Goal: Contribute content: Contribute content

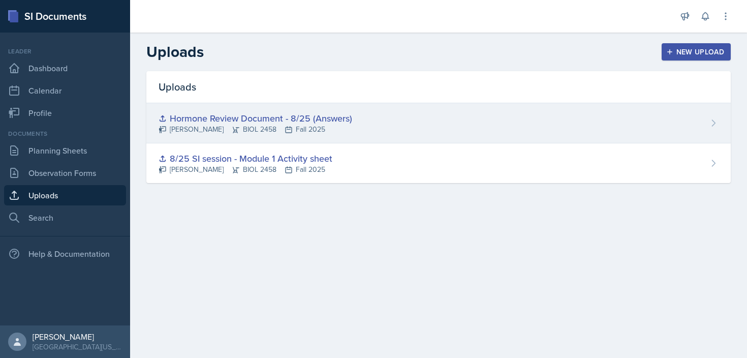
click at [711, 119] on icon at bounding box center [713, 123] width 10 height 10
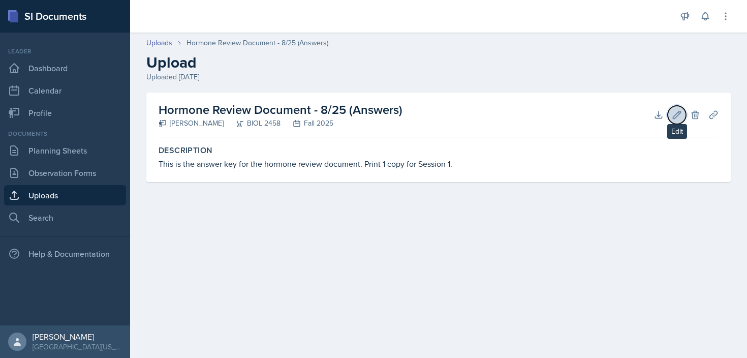
click at [681, 112] on icon at bounding box center [676, 115] width 10 height 10
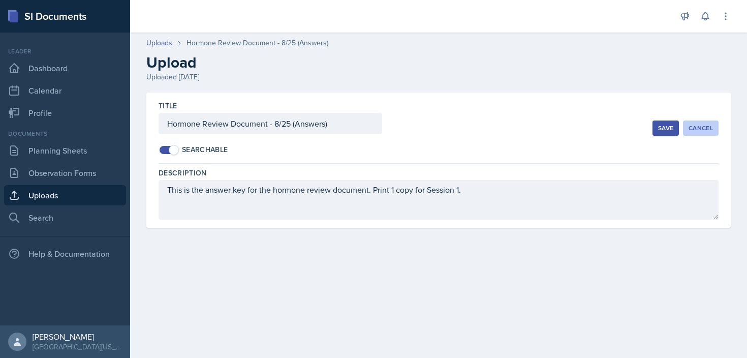
click at [688, 131] on button "Cancel" at bounding box center [701, 127] width 36 height 15
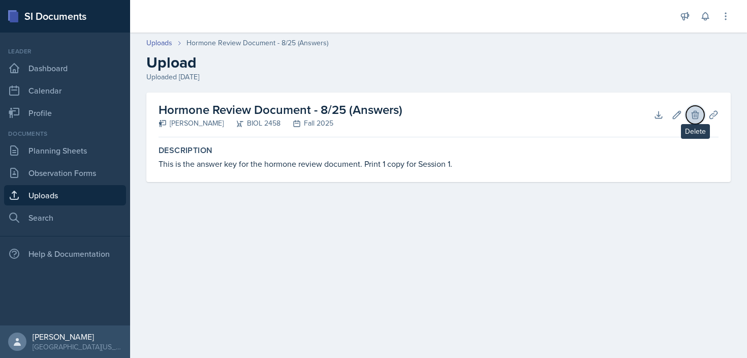
click at [695, 113] on icon at bounding box center [695, 115] width 10 height 10
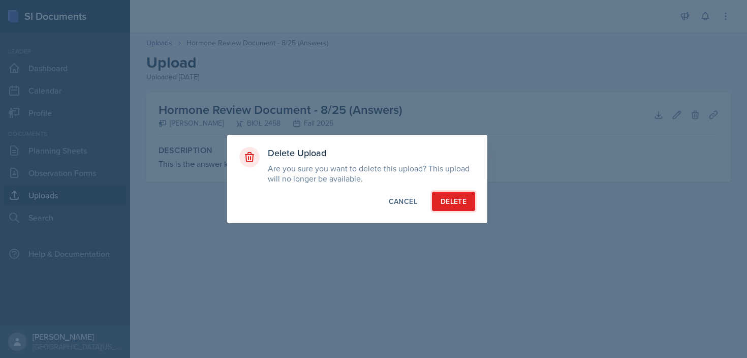
click at [459, 195] on button "Delete" at bounding box center [453, 200] width 43 height 19
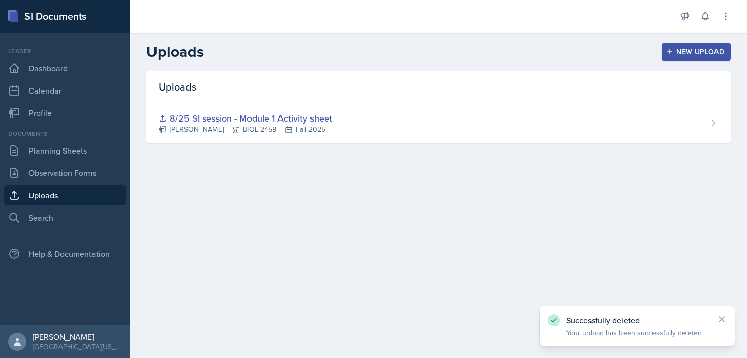
click at [671, 49] on icon "button" at bounding box center [669, 51] width 7 height 7
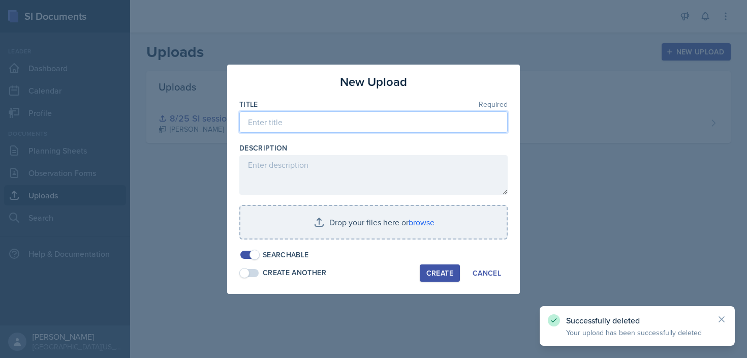
click at [342, 126] on input at bounding box center [373, 121] width 268 height 21
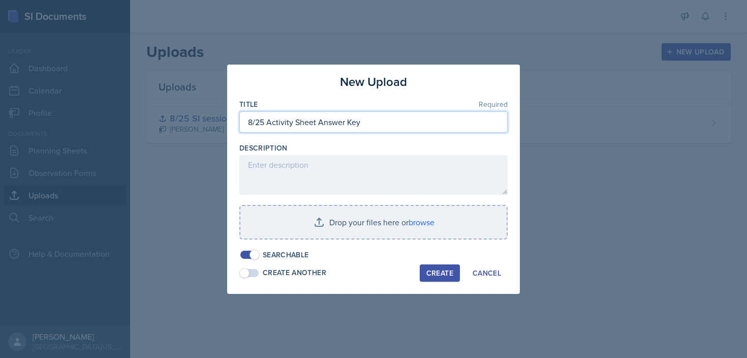
type input "8/25 Activity Sheet Answer Key"
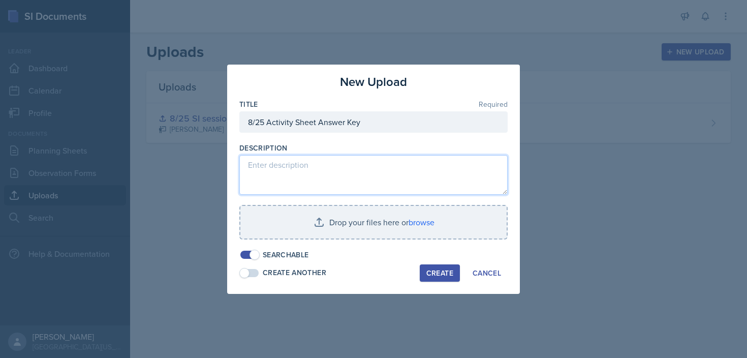
click at [319, 164] on textarea at bounding box center [373, 175] width 268 height 40
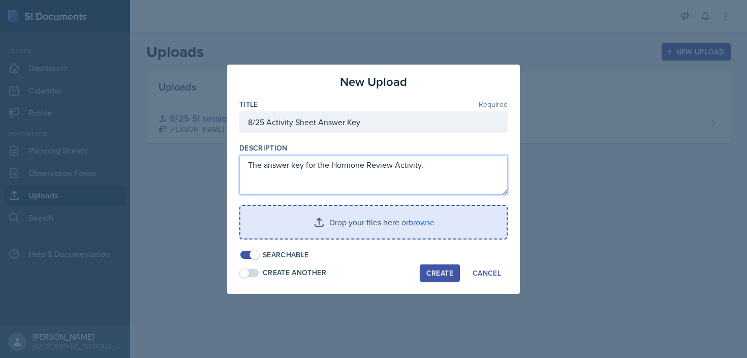
type textarea "The answer key for the Hormone Review Activity."
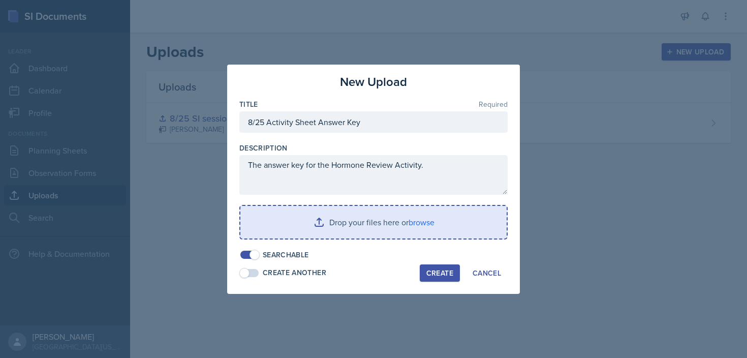
click at [395, 235] on input "file" at bounding box center [373, 222] width 266 height 33
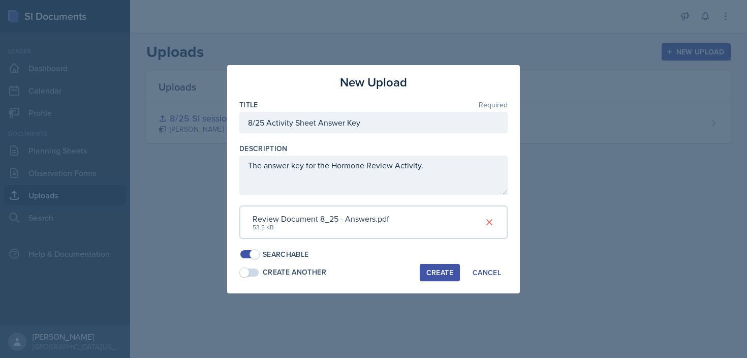
click at [437, 269] on div "Create" at bounding box center [439, 272] width 27 height 8
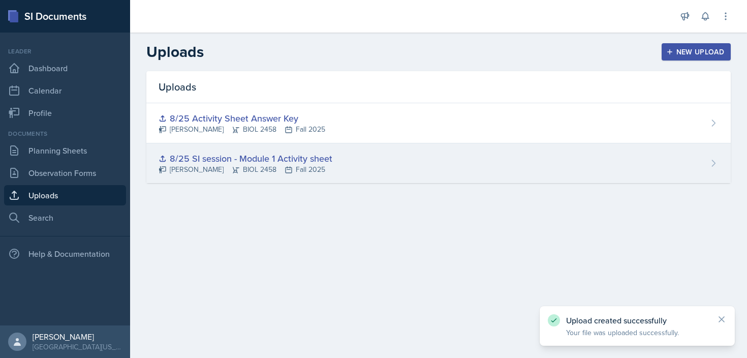
click at [691, 157] on div "8/25 SI session - Module 1 Activity sheet [PERSON_NAME] BIOL 2458 Fall 2025" at bounding box center [438, 163] width 584 height 40
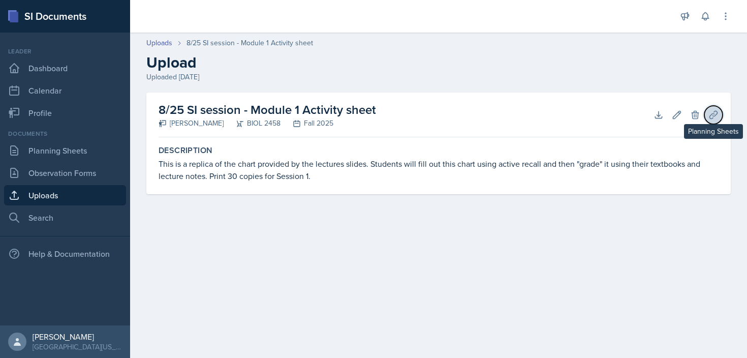
click at [715, 115] on icon at bounding box center [713, 115] width 10 height 10
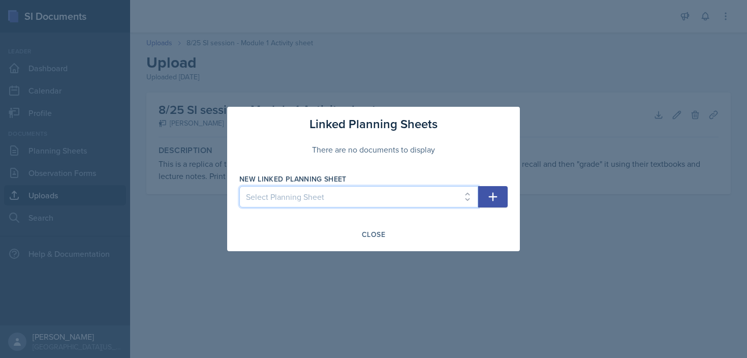
click at [467, 192] on select "Select Planning Sheet [DATE]" at bounding box center [358, 196] width 239 height 21
select select "c5cfaa8b-6593-4c2f-8a43-ff5f85fd43d5"
click at [239, 186] on select "Select Planning Sheet [DATE]" at bounding box center [358, 196] width 239 height 21
click at [374, 233] on div "Close" at bounding box center [373, 234] width 23 height 8
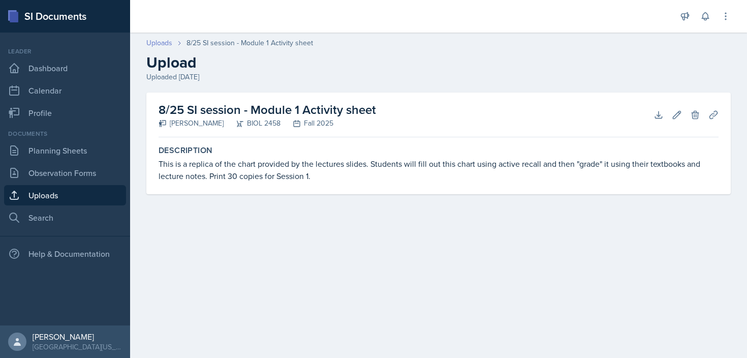
click at [169, 39] on link "Uploads" at bounding box center [159, 43] width 26 height 11
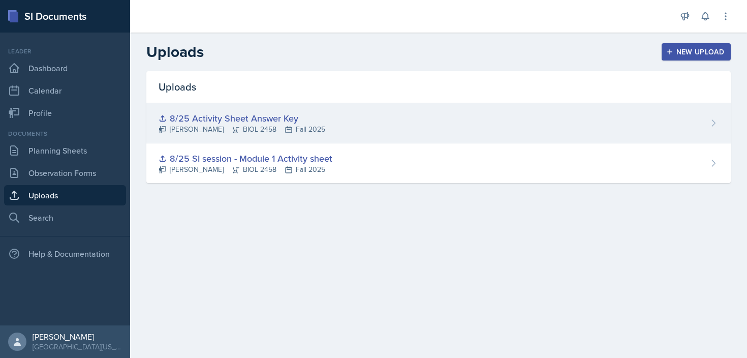
click at [657, 128] on div "8/25 Activity Sheet Answer Key [PERSON_NAME] BIOL 2458 Fall 2025" at bounding box center [438, 123] width 584 height 40
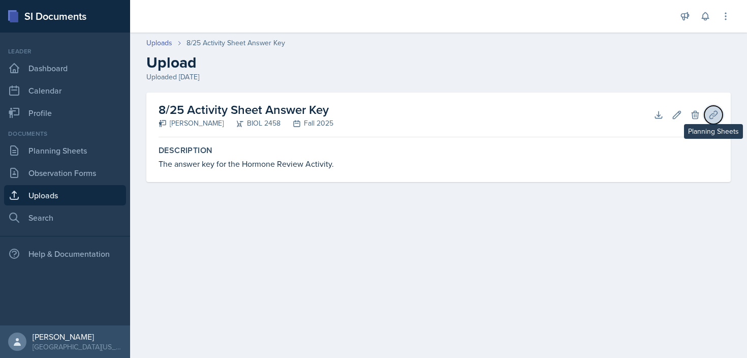
click at [715, 118] on icon at bounding box center [713, 115] width 10 height 10
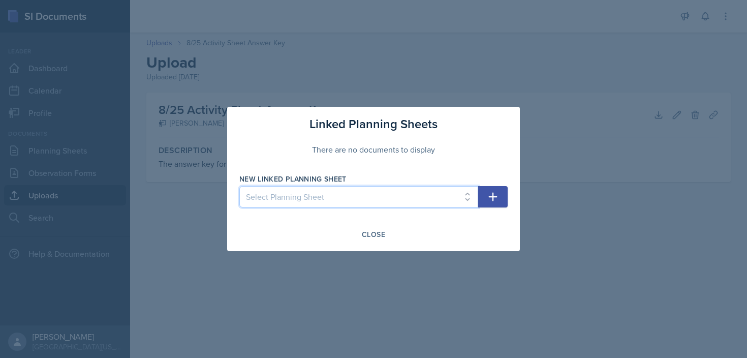
click at [439, 196] on select "Select Planning Sheet [DATE]" at bounding box center [358, 196] width 239 height 21
select select "c5cfaa8b-6593-4c2f-8a43-ff5f85fd43d5"
click at [239, 186] on select "Select Planning Sheet [DATE]" at bounding box center [358, 196] width 239 height 21
click at [376, 230] on div "Close" at bounding box center [373, 234] width 23 height 8
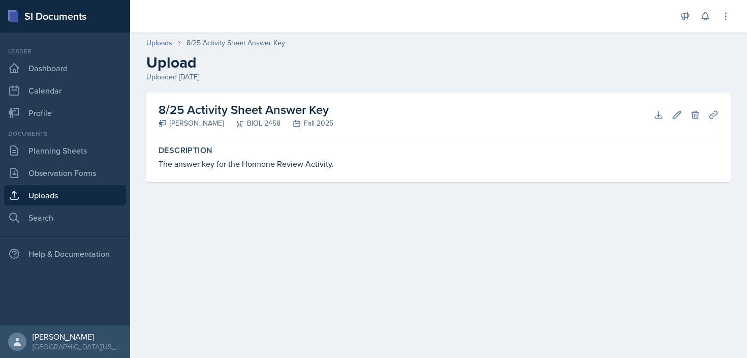
click at [356, 247] on main "Uploads 8/25 Activity Sheet Answer Key Upload Uploaded [DATE] 8/25 Activity She…" at bounding box center [438, 195] width 617 height 325
click at [49, 150] on link "Planning Sheets" at bounding box center [65, 150] width 122 height 20
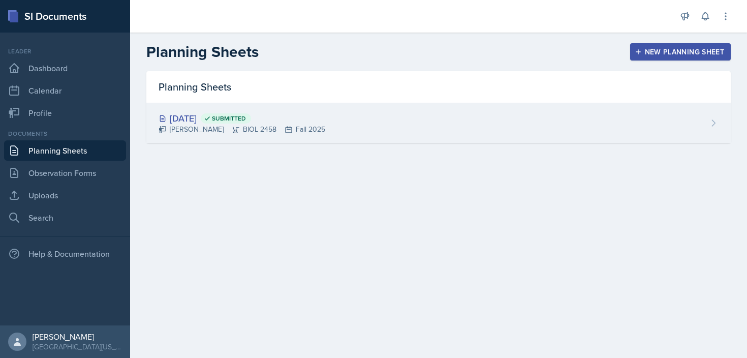
click at [326, 114] on div "[DATE] Submitted [PERSON_NAME] BIOL 2458 Fall 2025" at bounding box center [438, 123] width 584 height 40
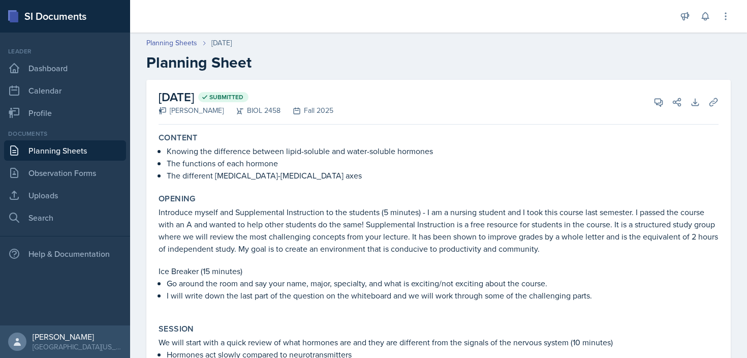
click at [710, 101] on icon at bounding box center [713, 102] width 10 height 10
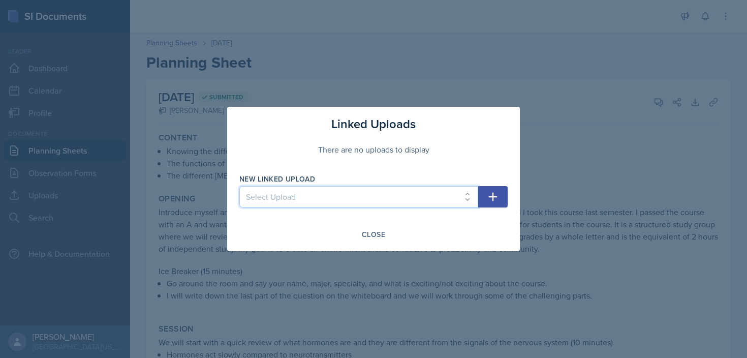
click at [456, 198] on select "Select Upload 8/25 SI session - Module 1 Activity sheet 8/25 Activity Sheet Ans…" at bounding box center [358, 196] width 239 height 21
select select "1bf75d7b-5fce-4af1-b6f0-a7757483c6ef"
click at [239, 186] on select "Select Upload 8/25 SI session - Module 1 Activity sheet 8/25 Activity Sheet Ans…" at bounding box center [358, 196] width 239 height 21
click at [502, 201] on button "button" at bounding box center [492, 196] width 29 height 21
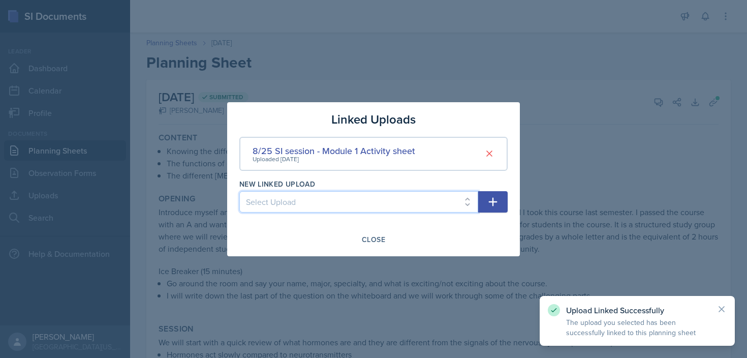
click at [458, 204] on select "Select Upload 8/25 Activity Sheet Answer Key" at bounding box center [358, 201] width 239 height 21
select select "2e5343d9-1c7f-436c-826b-e398c6f49bac"
click at [239, 191] on select "Select Upload 8/25 Activity Sheet Answer Key" at bounding box center [358, 201] width 239 height 21
click at [486, 206] on button "button" at bounding box center [492, 201] width 29 height 21
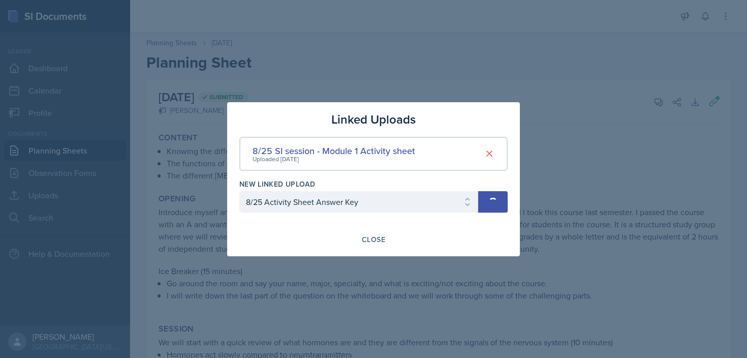
select select
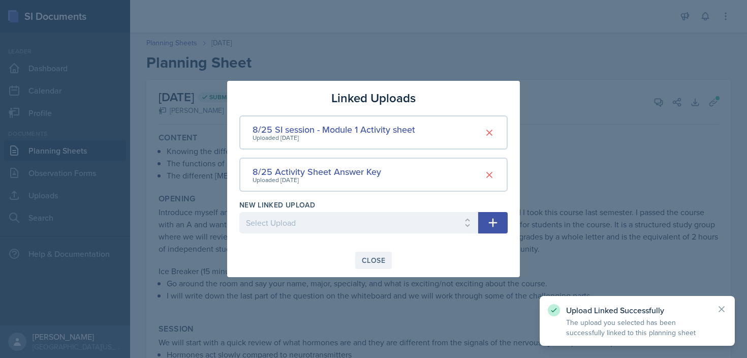
click at [372, 257] on div "Close" at bounding box center [373, 260] width 23 height 8
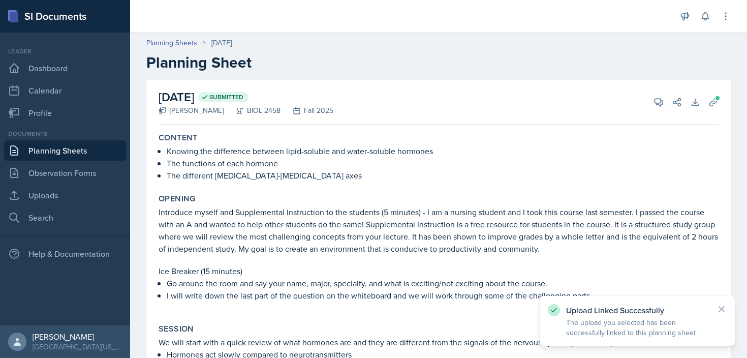
click at [503, 244] on p "Introduce myself and Supplemental Instruction to the students (5 minutes) - I a…" at bounding box center [438, 230] width 560 height 49
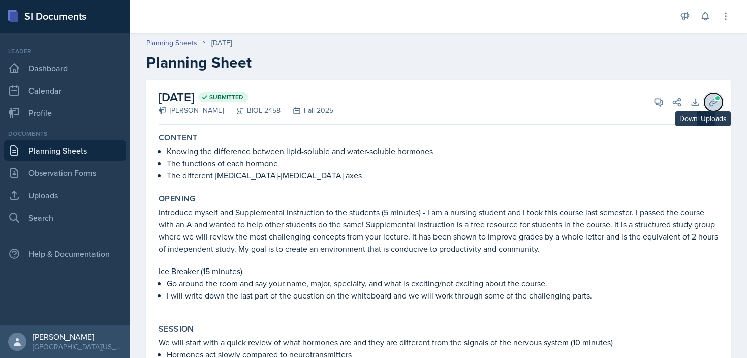
click at [715, 103] on icon at bounding box center [713, 102] width 10 height 10
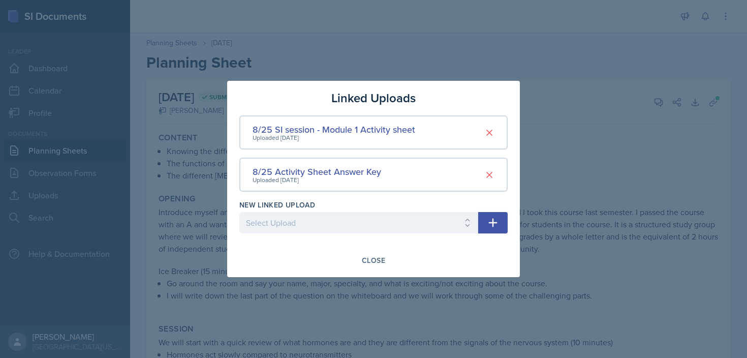
click at [554, 187] on div at bounding box center [373, 179] width 747 height 358
